Goal: Navigation & Orientation: Find specific page/section

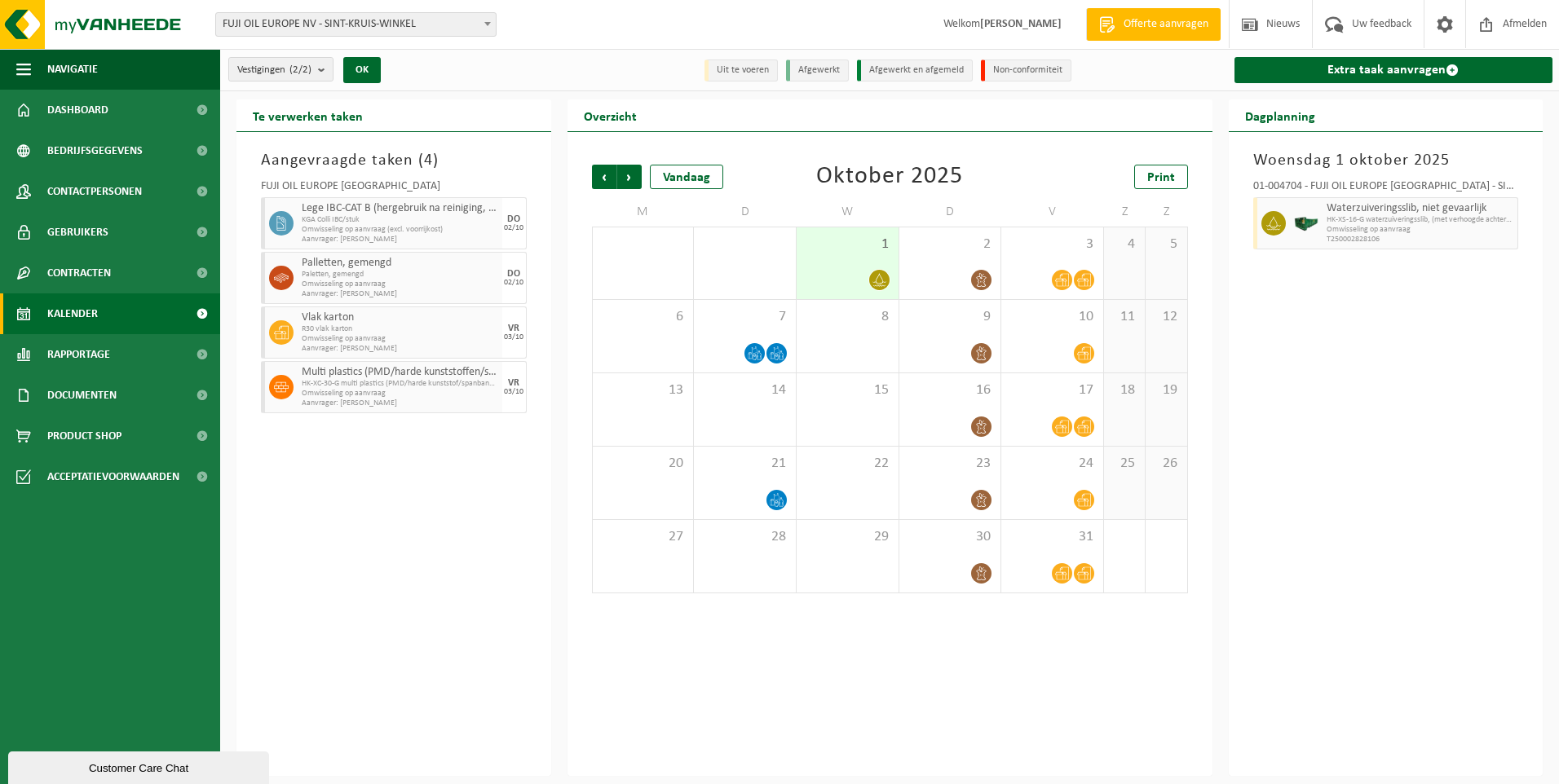
click at [85, 313] on span "Kalender" at bounding box center [72, 313] width 50 height 41
click at [104, 114] on span "Dashboard" at bounding box center [78, 110] width 61 height 41
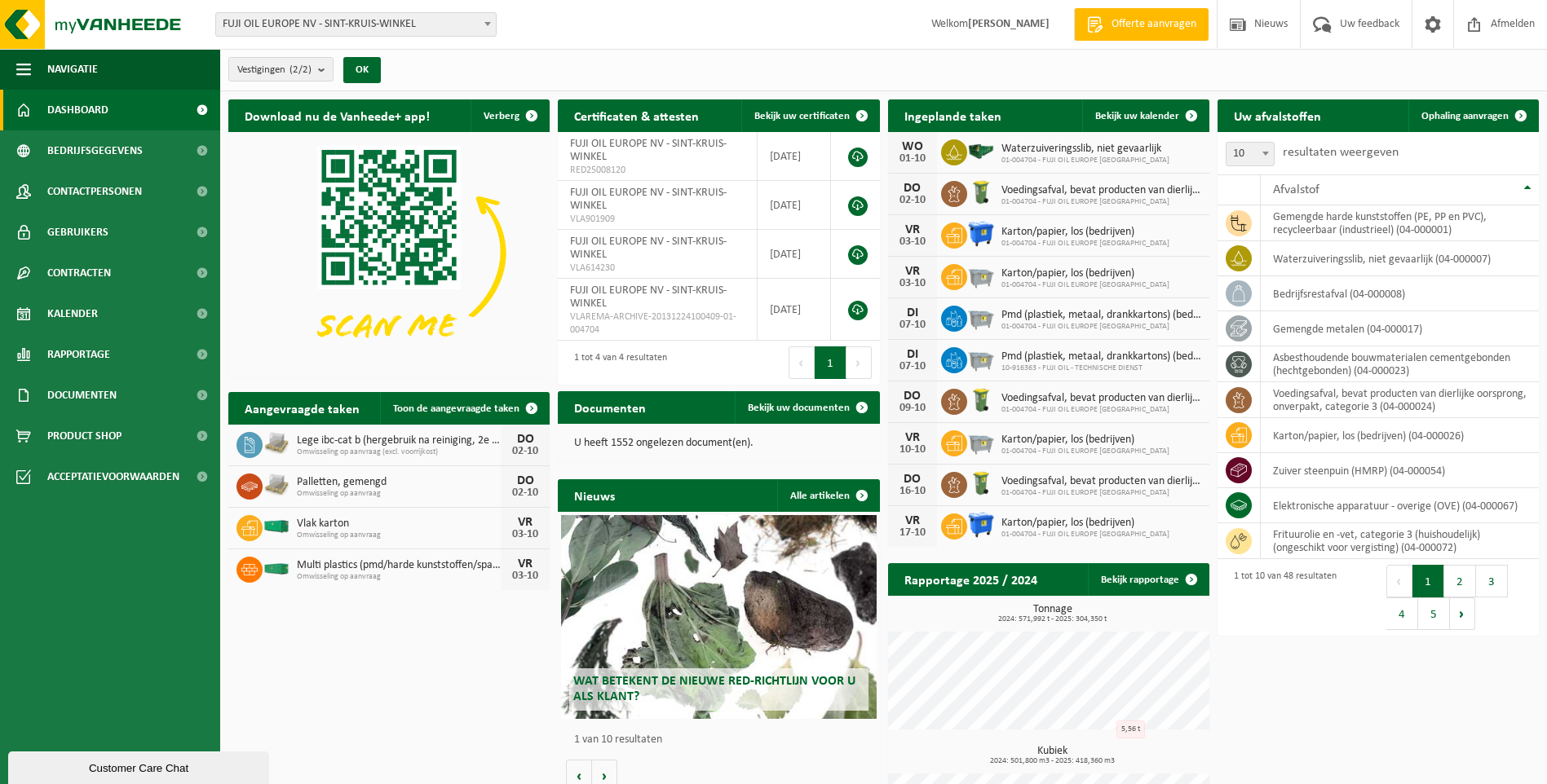
click at [248, 529] on icon at bounding box center [249, 527] width 16 height 16
drag, startPoint x: 248, startPoint y: 529, endPoint x: 309, endPoint y: 523, distance: 61.3
click at [309, 523] on span "Vlak karton" at bounding box center [398, 524] width 204 height 13
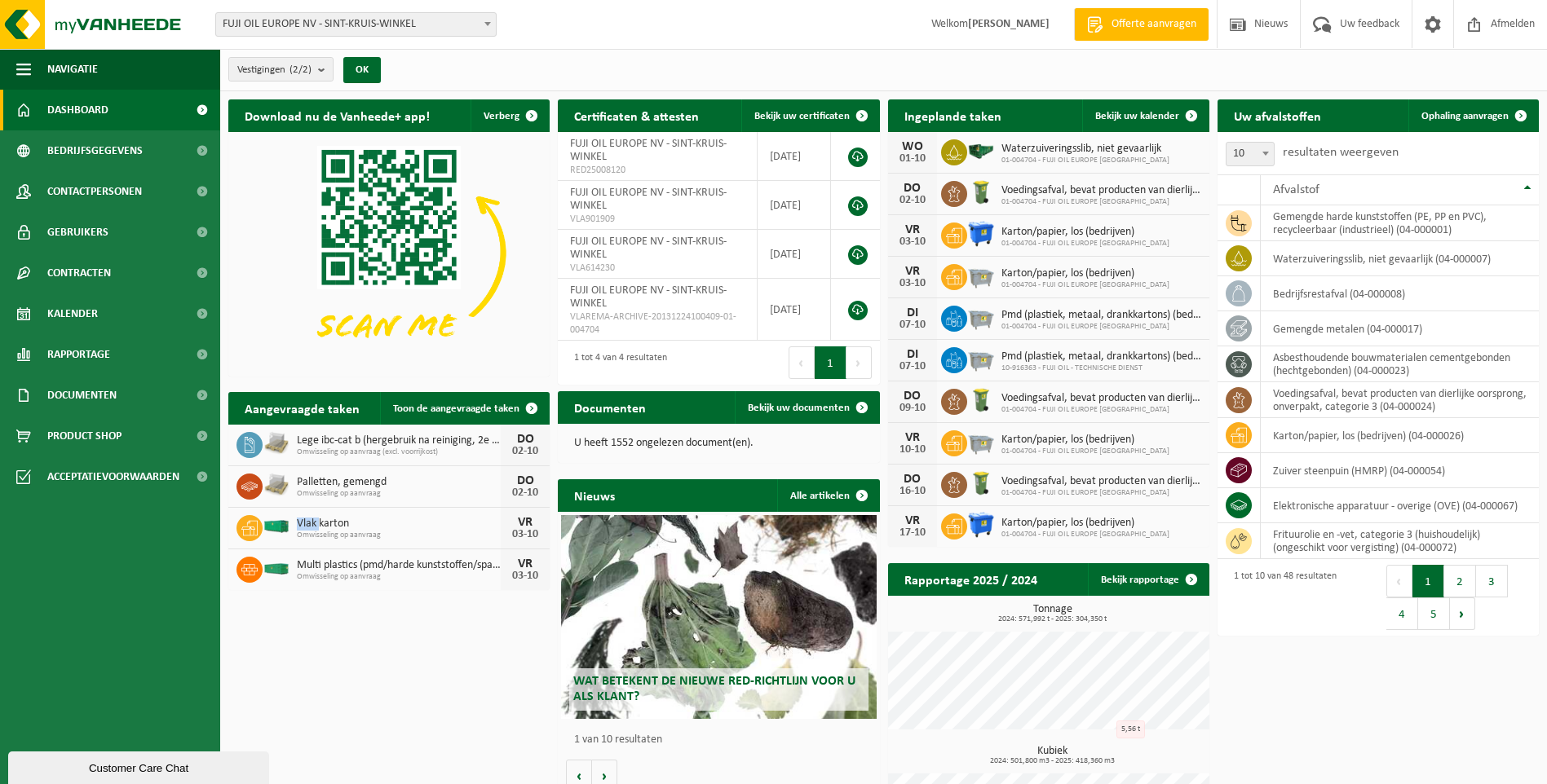
click at [309, 523] on span "Vlak karton" at bounding box center [398, 524] width 204 height 13
drag, startPoint x: 309, startPoint y: 523, endPoint x: 247, endPoint y: 527, distance: 62.1
click at [247, 527] on icon at bounding box center [249, 527] width 16 height 16
click at [265, 525] on img at bounding box center [276, 526] width 28 height 14
click at [275, 523] on img at bounding box center [276, 526] width 28 height 14
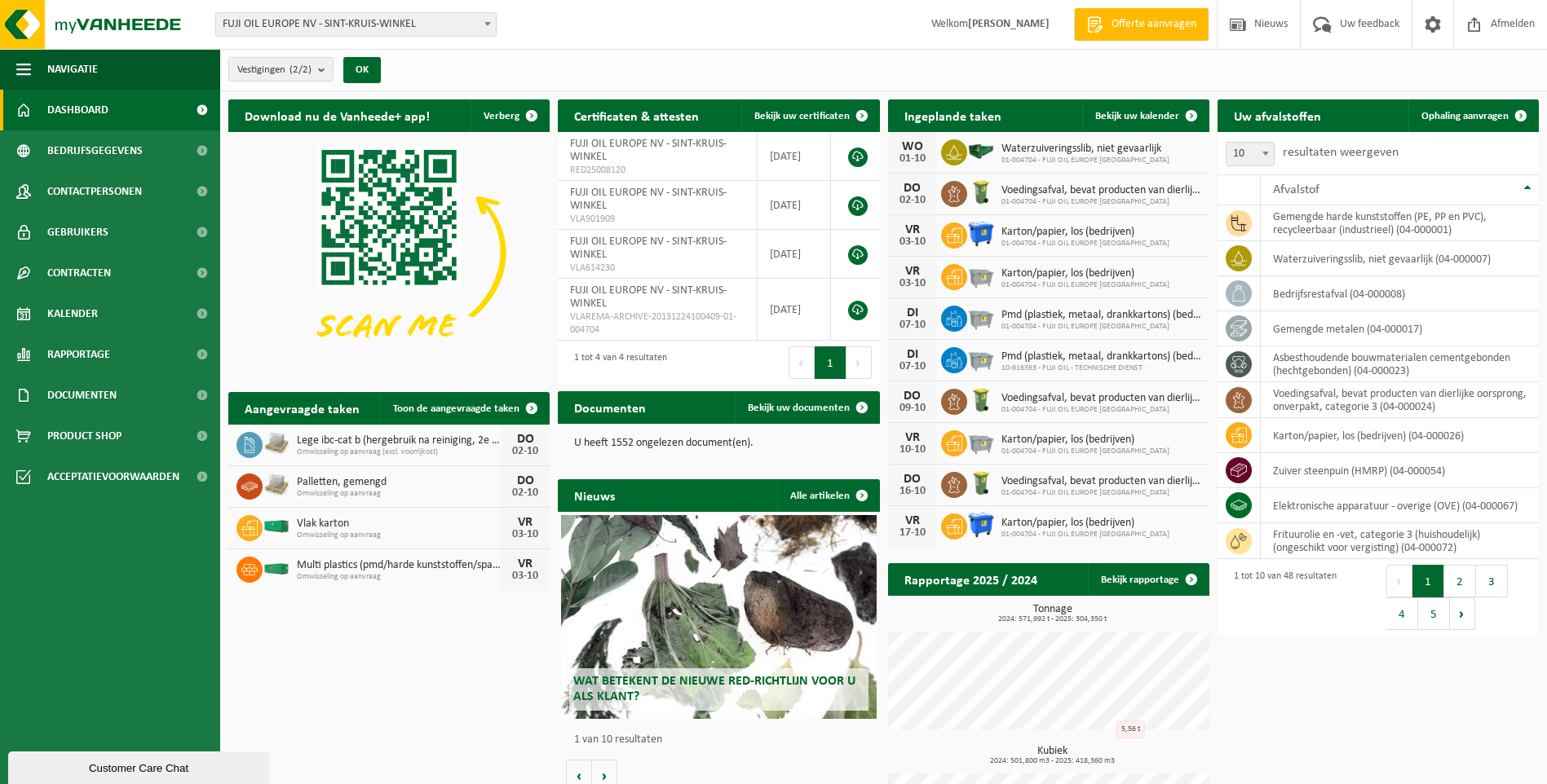
click at [275, 523] on img at bounding box center [276, 526] width 28 height 14
click at [285, 520] on img at bounding box center [276, 526] width 28 height 14
drag, startPoint x: 252, startPoint y: 523, endPoint x: 283, endPoint y: 525, distance: 31.1
click at [283, 525] on img at bounding box center [276, 526] width 28 height 14
